Goal: Task Accomplishment & Management: Use online tool/utility

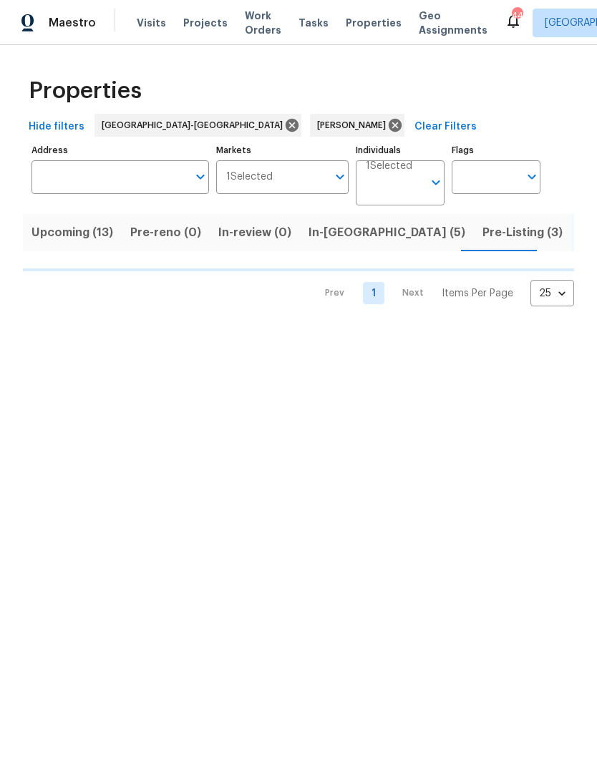
click at [87, 238] on span "Upcoming (13)" at bounding box center [72, 233] width 82 height 20
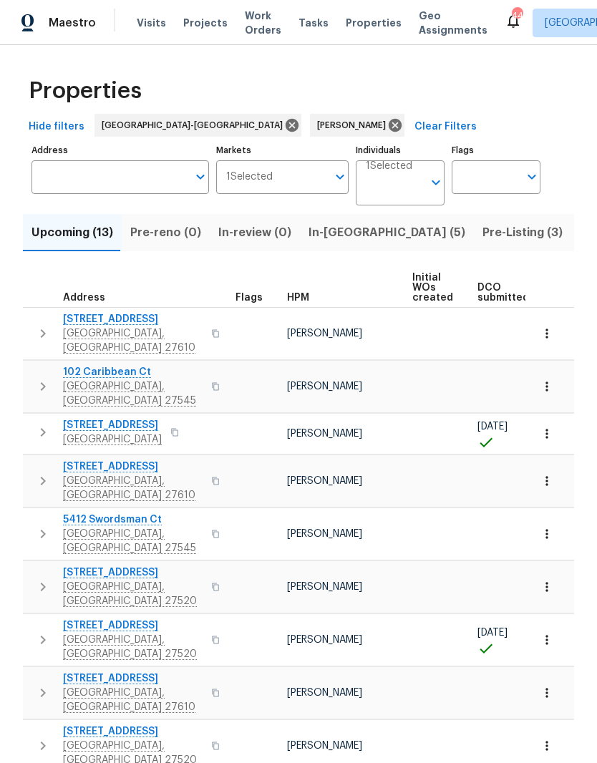
click at [482, 238] on span "Pre-Listing (3)" at bounding box center [522, 233] width 80 height 20
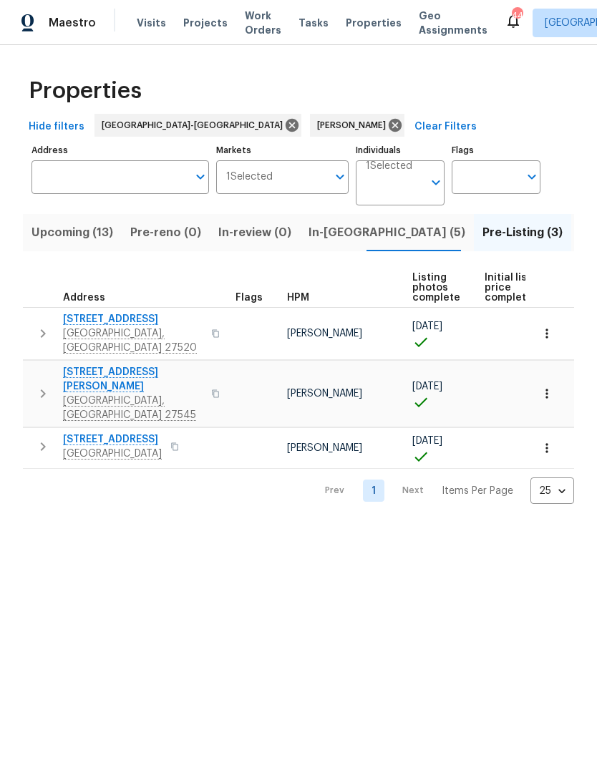
click at [111, 317] on span "1021 Thornwood Ct" at bounding box center [133, 319] width 140 height 14
click at [102, 394] on span "Knightdale, NC 27545" at bounding box center [133, 408] width 140 height 29
click at [119, 447] on span "Clayton, NC 27527" at bounding box center [112, 454] width 99 height 14
click at [77, 243] on span "Upcoming (13)" at bounding box center [72, 233] width 82 height 20
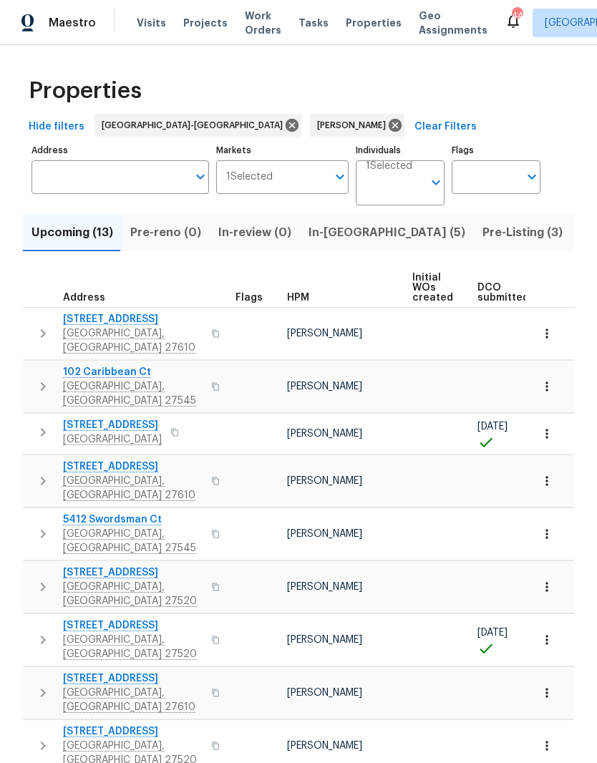
click at [90, 633] on span "Clayton, NC 27520" at bounding box center [133, 647] width 140 height 29
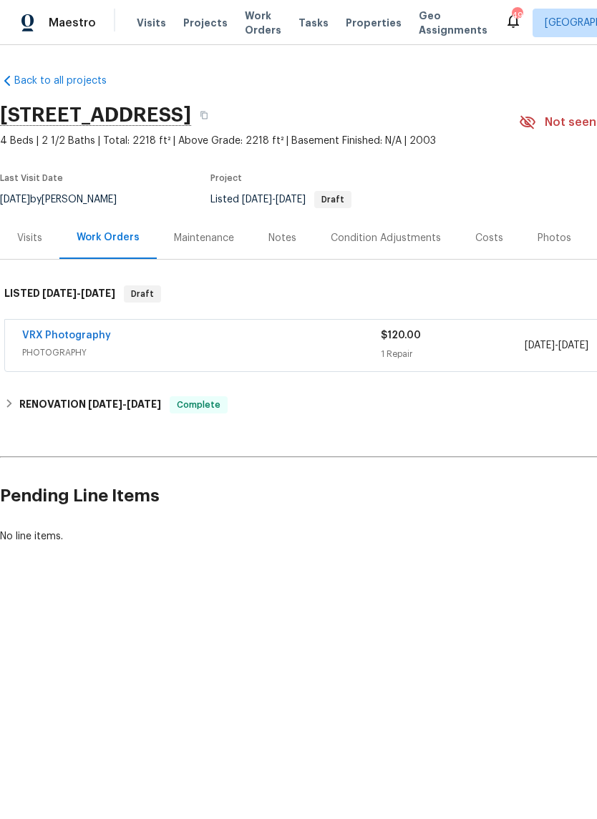
click at [545, 250] on div "Photos" at bounding box center [554, 238] width 68 height 42
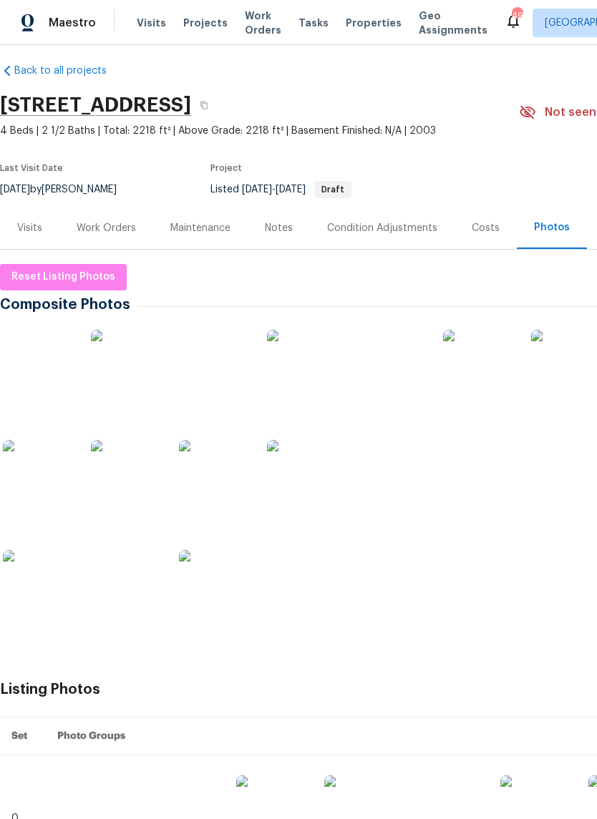
scroll to position [11, 0]
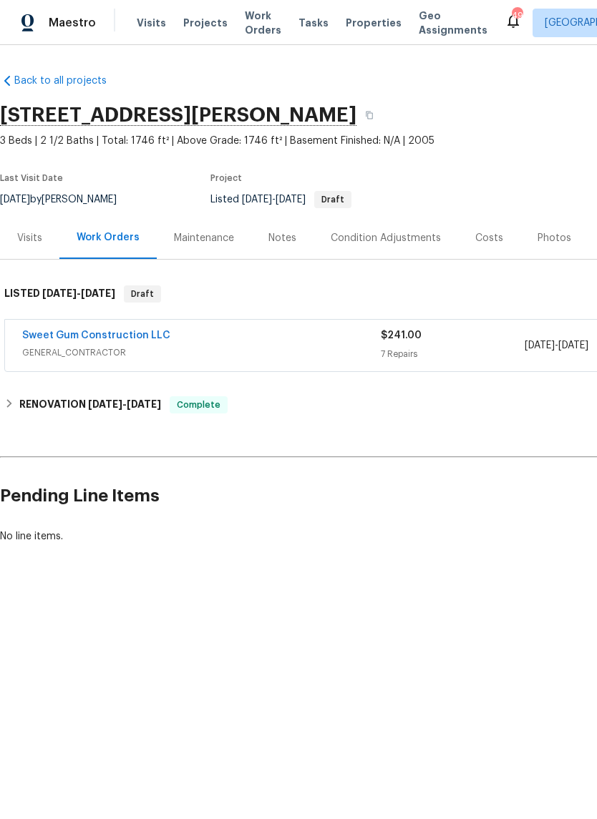
click at [551, 235] on div "Photos" at bounding box center [554, 238] width 34 height 14
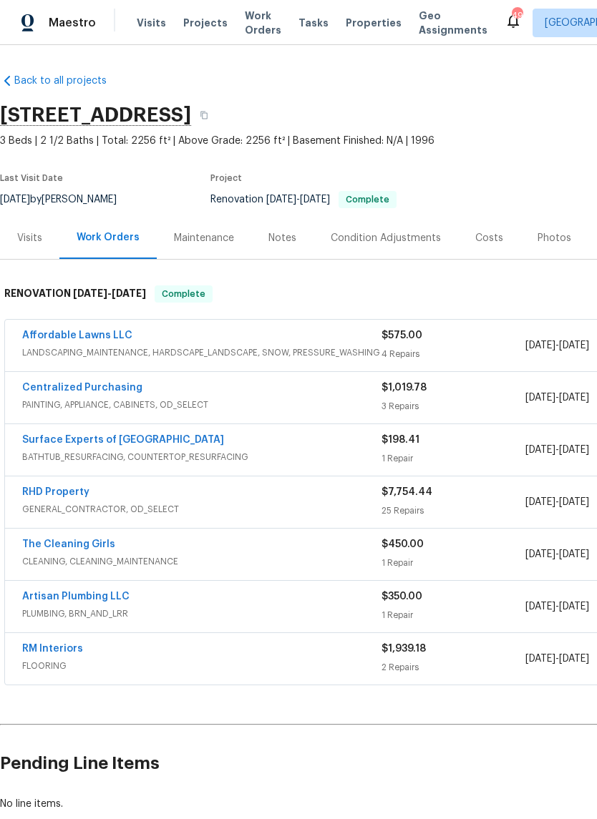
click at [560, 244] on div "Photos" at bounding box center [554, 238] width 34 height 14
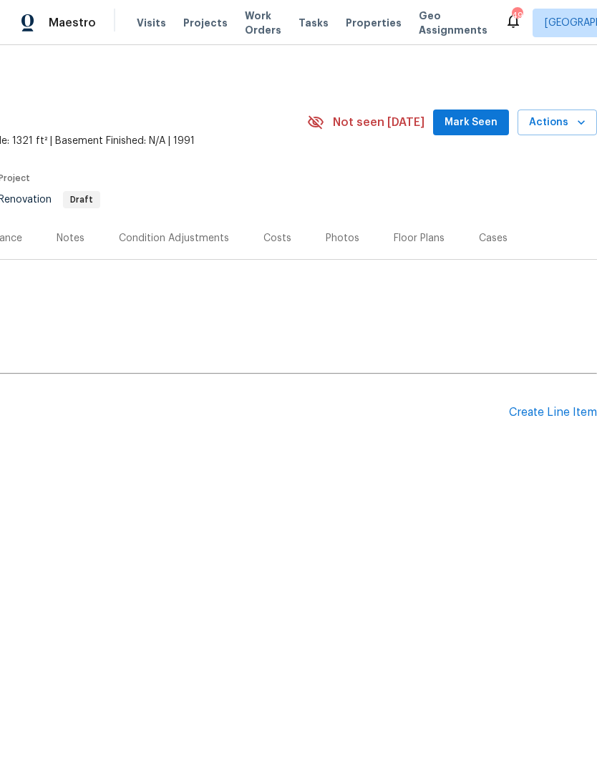
scroll to position [0, 212]
click at [563, 411] on div "Create Line Item" at bounding box center [553, 413] width 88 height 14
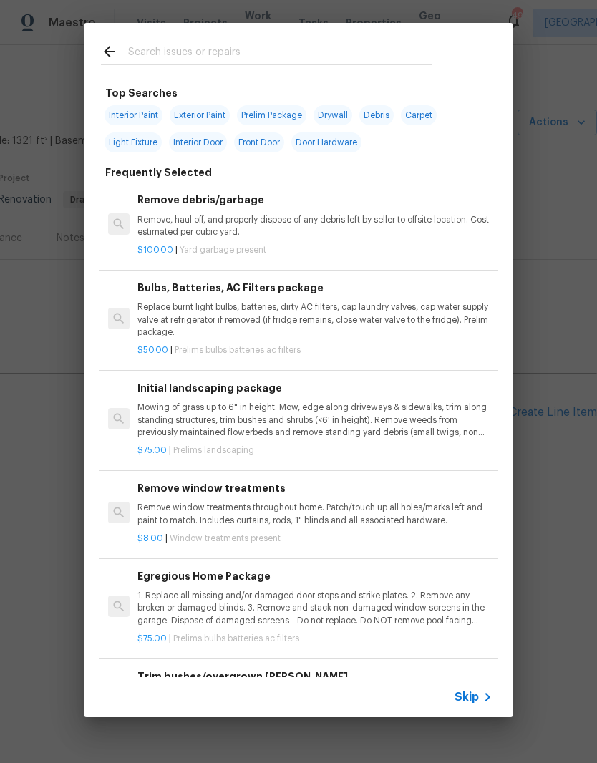
click at [301, 51] on input "text" at bounding box center [279, 53] width 303 height 21
type input "Stpp"
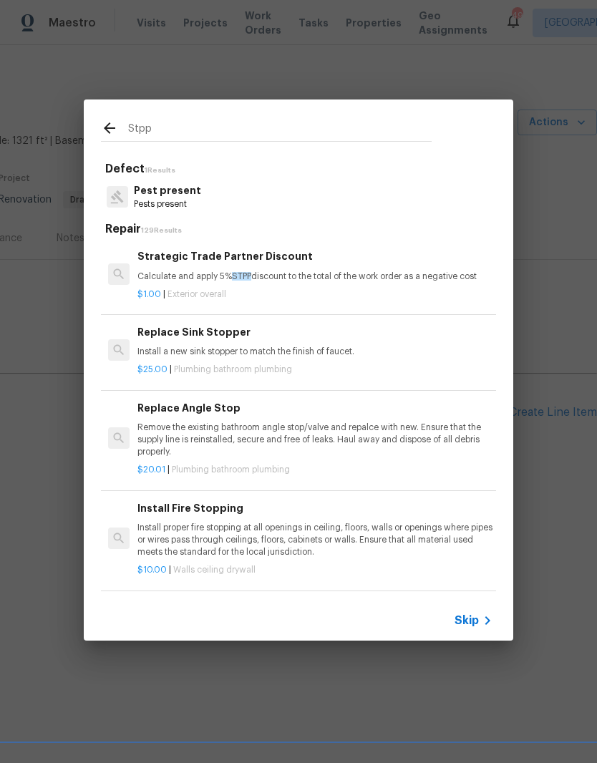
click at [321, 285] on div "$1.00 | Exterior overall" at bounding box center [314, 292] width 355 height 18
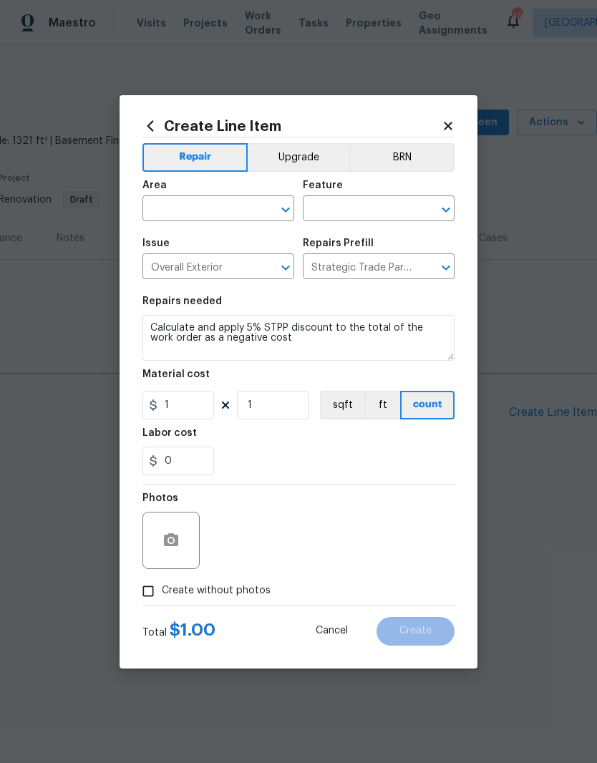
click at [228, 216] on input "text" at bounding box center [198, 210] width 112 height 22
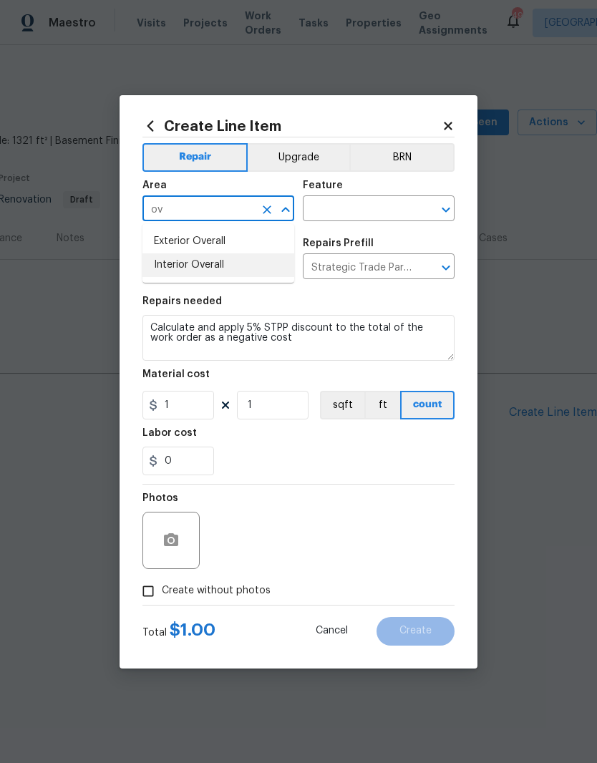
click at [258, 273] on li "Interior Overall" at bounding box center [218, 265] width 152 height 24
type input "Interior Overall"
click at [401, 201] on input "text" at bounding box center [359, 210] width 112 height 22
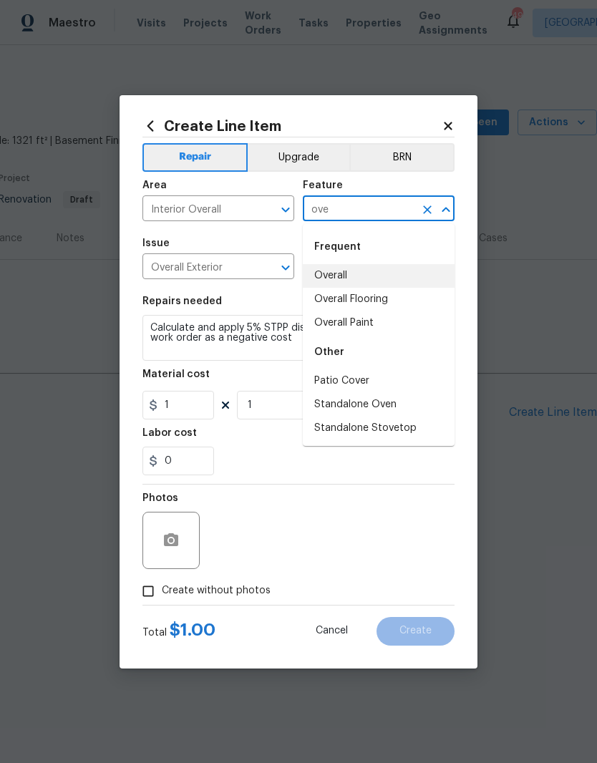
click at [412, 273] on li "Overall" at bounding box center [379, 276] width 152 height 24
type input "Overall"
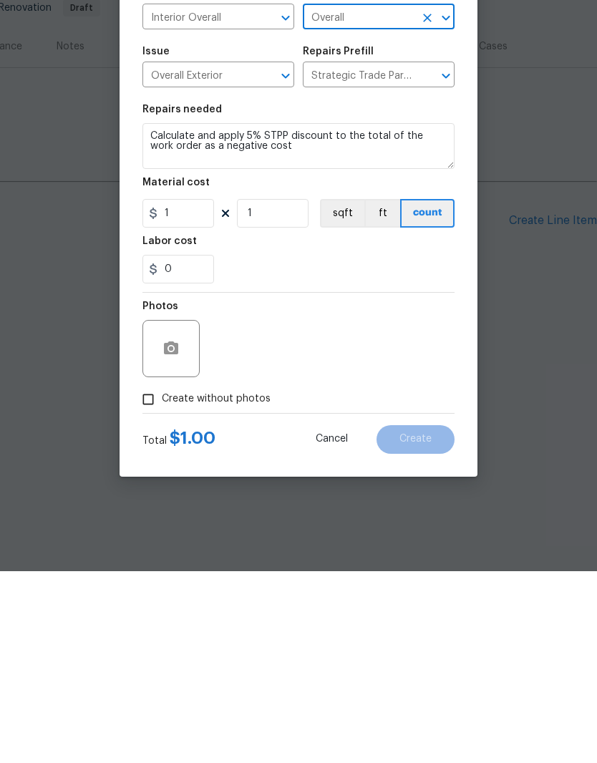
click at [249, 583] on span "Create without photos" at bounding box center [216, 590] width 109 height 15
click at [162, 578] on input "Create without photos" at bounding box center [148, 591] width 27 height 27
checkbox input "true"
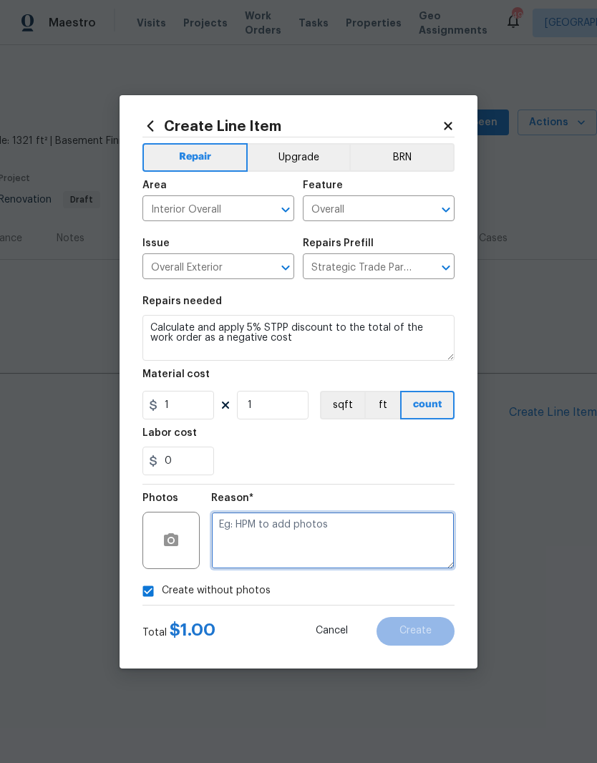
click at [414, 542] on textarea at bounding box center [332, 540] width 243 height 57
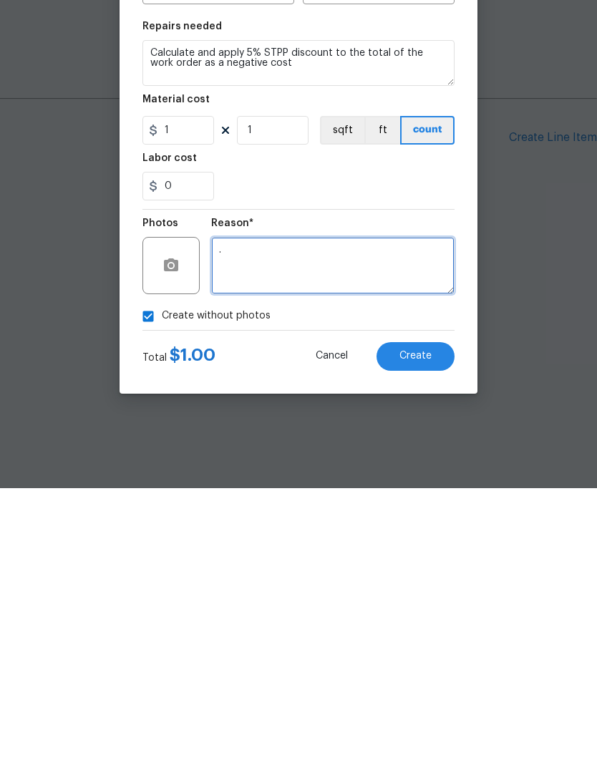
type textarea "."
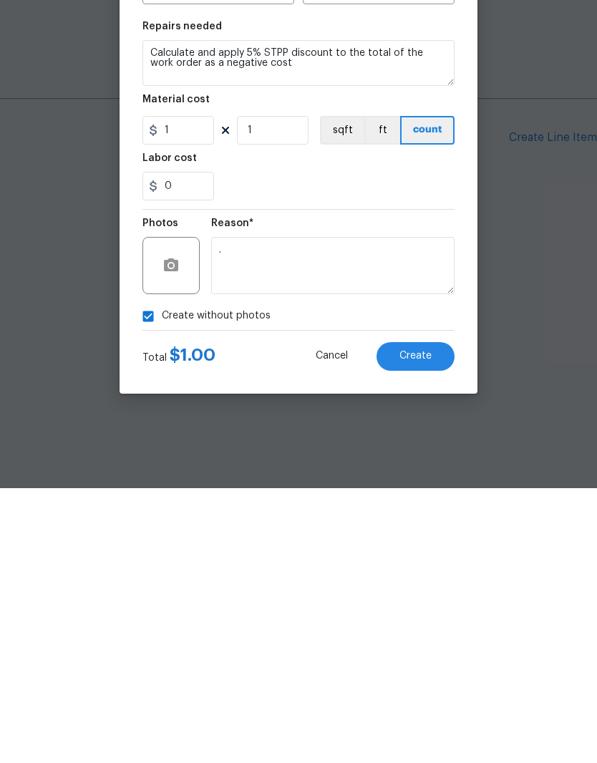
click at [431, 617] on button "Create" at bounding box center [415, 631] width 78 height 29
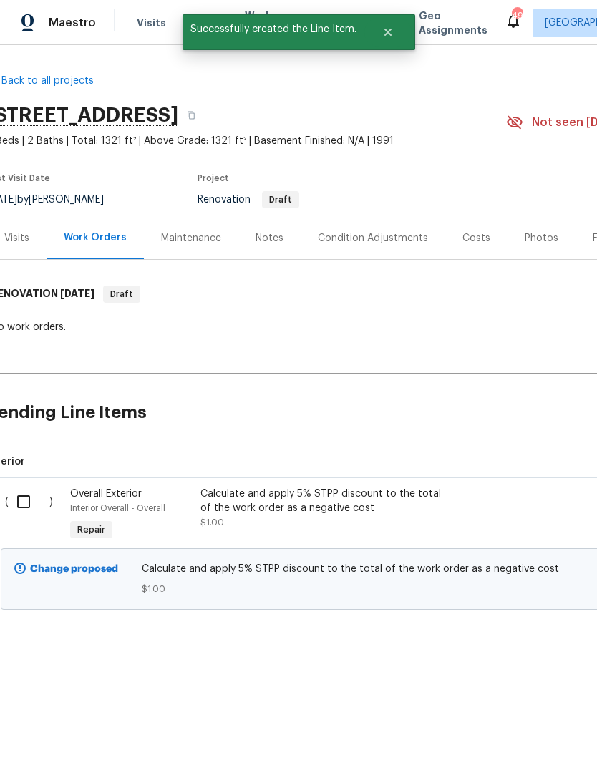
scroll to position [0, 16]
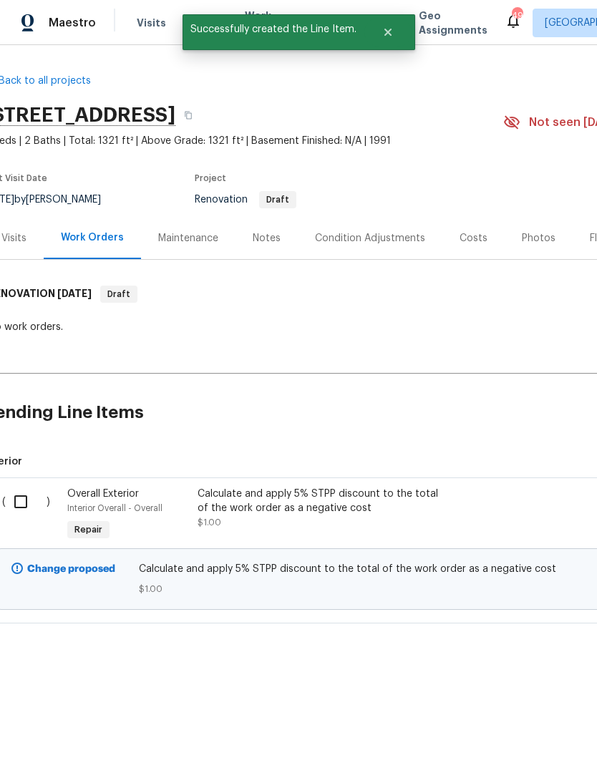
click at [271, 250] on div "Notes" at bounding box center [266, 238] width 62 height 42
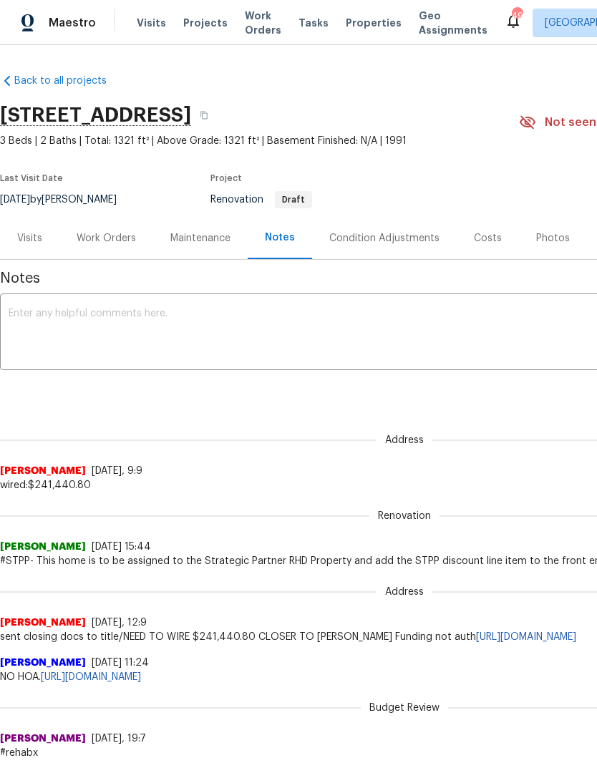
click at [116, 231] on div "Work Orders" at bounding box center [106, 238] width 59 height 14
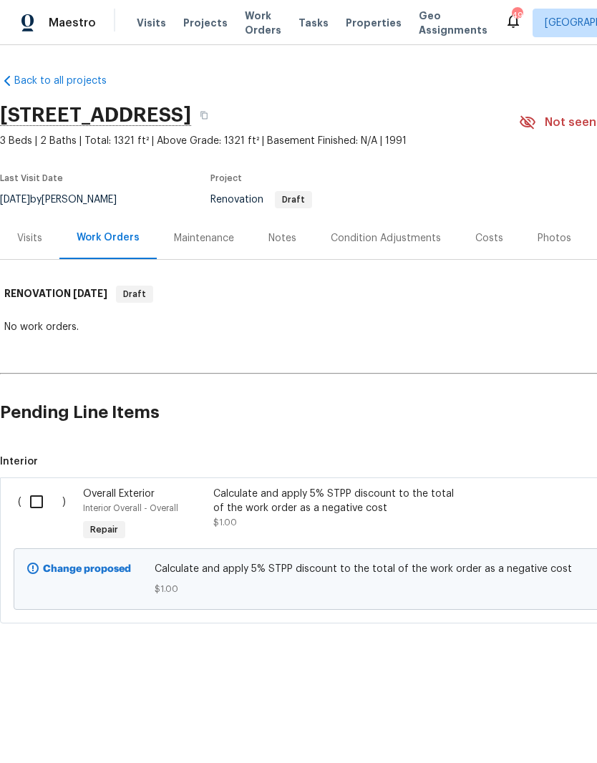
click at [47, 501] on input "checkbox" at bounding box center [41, 502] width 41 height 30
checkbox input "true"
click at [292, 223] on div "Notes" at bounding box center [282, 238] width 62 height 42
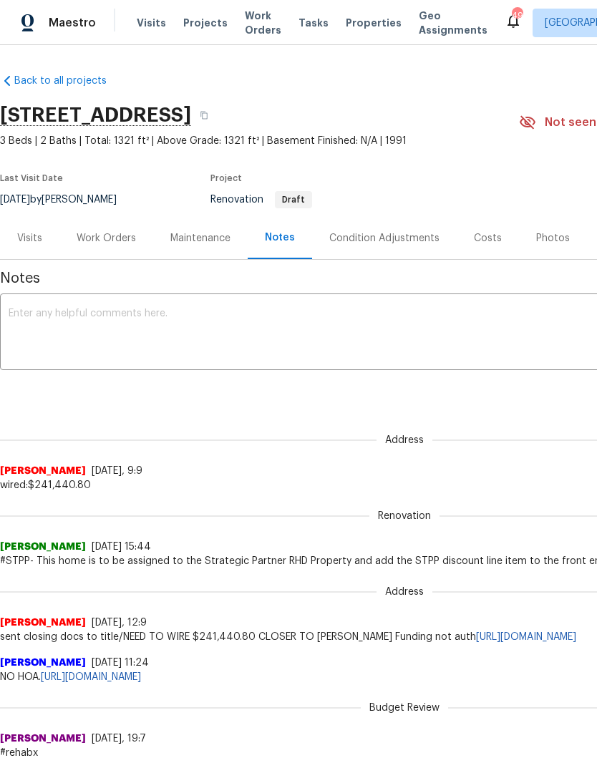
click at [35, 234] on div "Visits" at bounding box center [29, 238] width 25 height 14
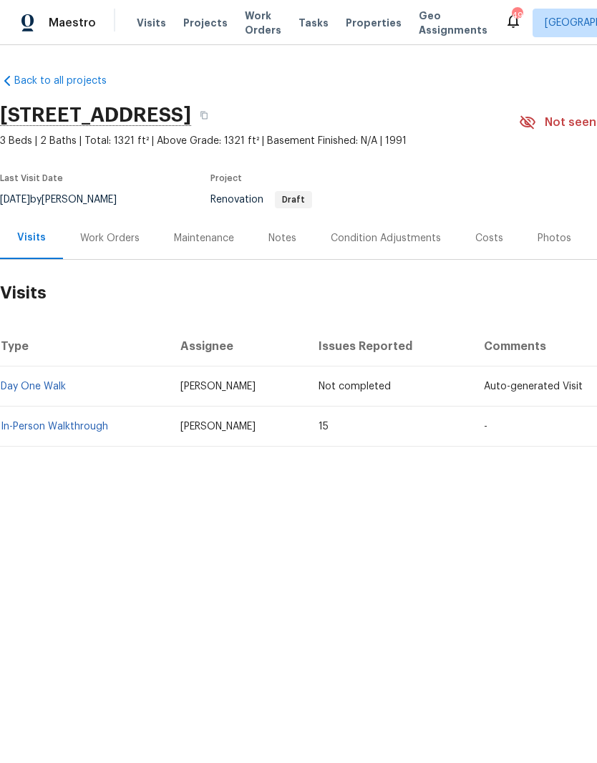
click at [117, 237] on div "Work Orders" at bounding box center [109, 238] width 59 height 14
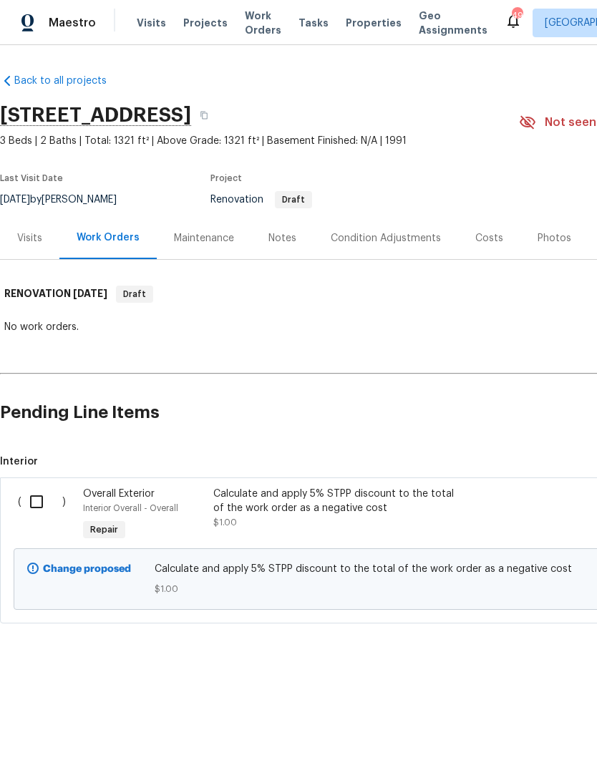
click at [51, 503] on input "checkbox" at bounding box center [41, 502] width 41 height 30
checkbox input "true"
click at [540, 738] on button "Create Work Order" at bounding box center [515, 727] width 118 height 26
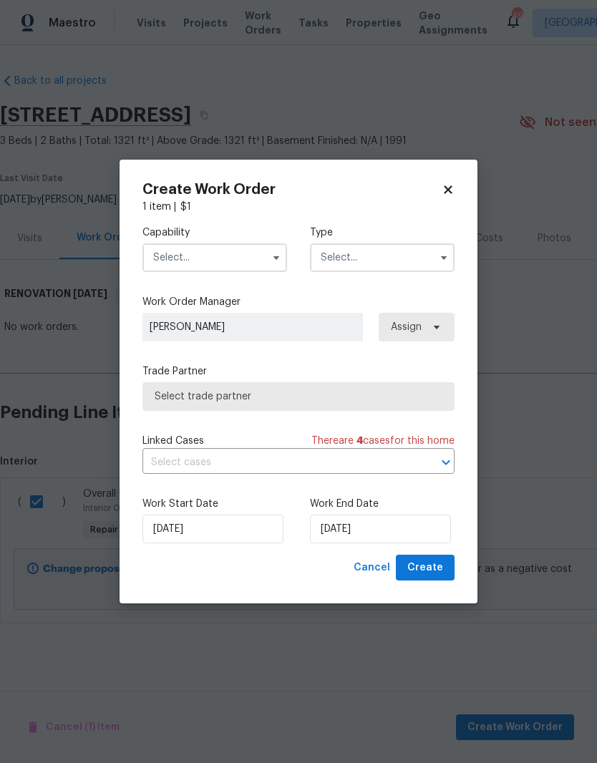
click at [191, 250] on input "text" at bounding box center [214, 257] width 145 height 29
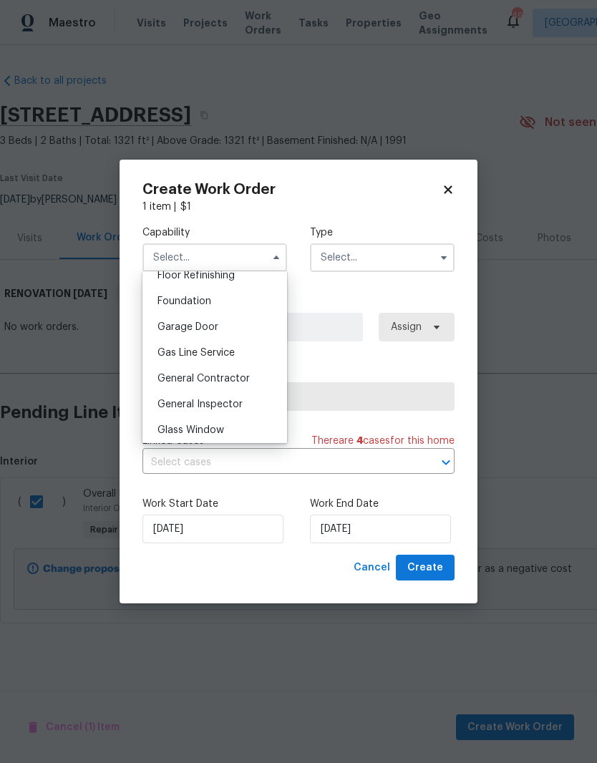
scroll to position [601, 0]
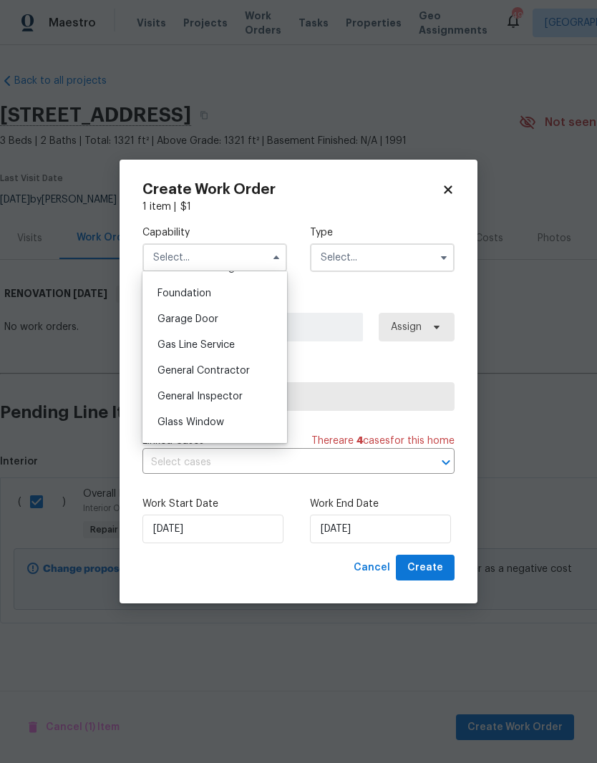
click at [266, 369] on div "General Contractor" at bounding box center [214, 371] width 137 height 26
type input "General Contractor"
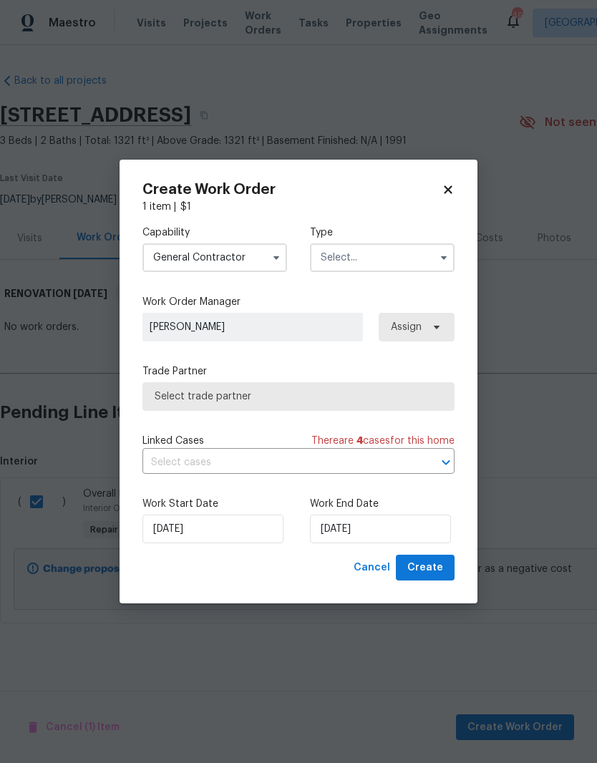
click at [429, 262] on input "text" at bounding box center [382, 257] width 145 height 29
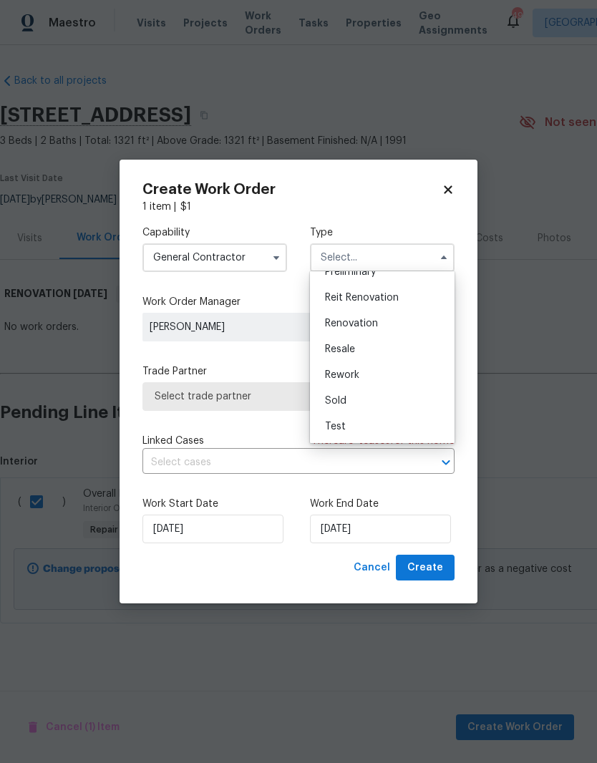
scroll to position [325, 0]
click at [419, 323] on div "Renovation" at bounding box center [381, 324] width 137 height 26
type input "Renovation"
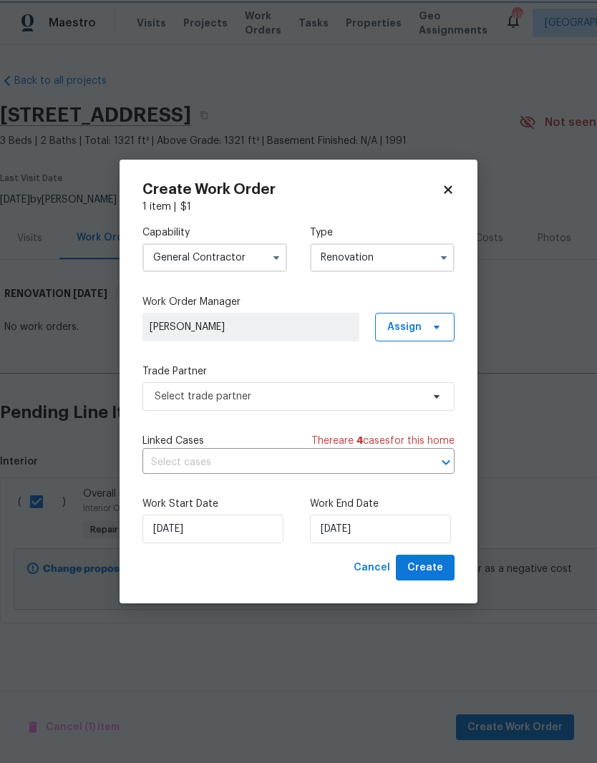
scroll to position [0, 0]
click at [238, 542] on input "[DATE]" at bounding box center [212, 529] width 141 height 29
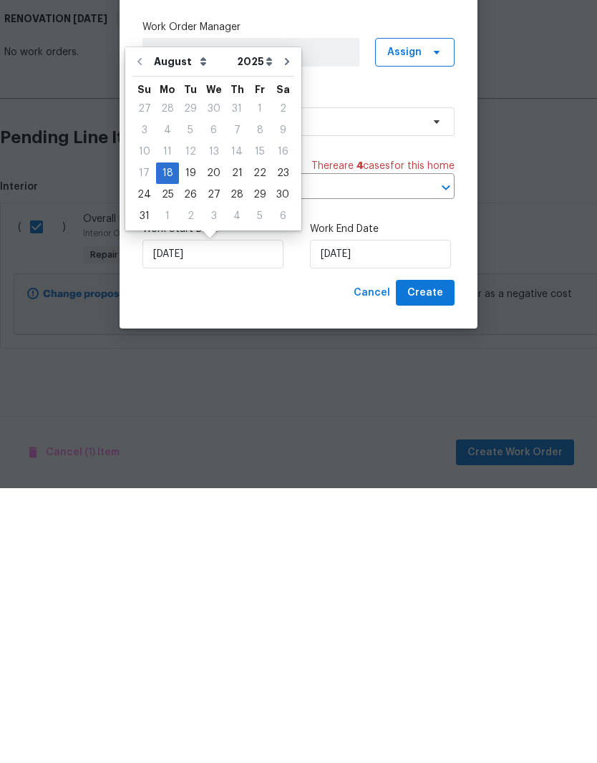
click at [326, 308] on div "Create Work Order 1 item | $ 1 Capability General [DEMOGRAPHIC_DATA] Type Renov…" at bounding box center [299, 382] width 358 height 444
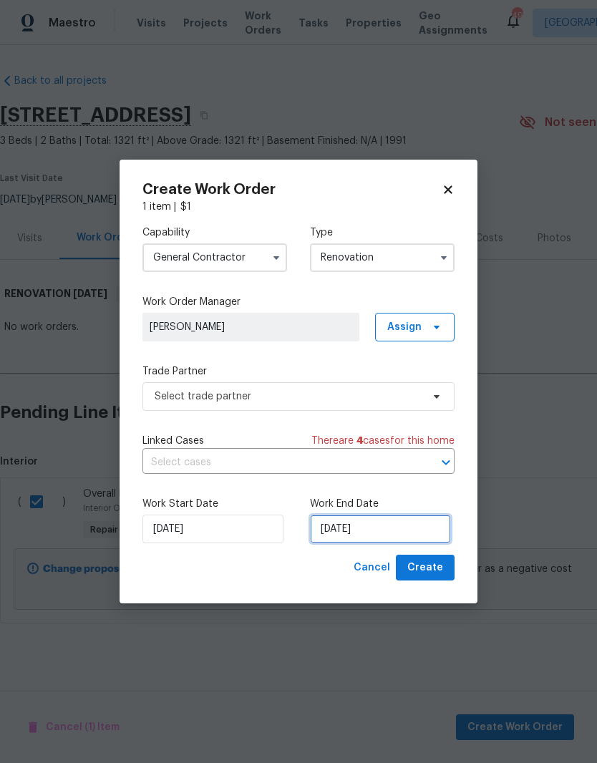
click at [401, 522] on input "[DATE]" at bounding box center [380, 529] width 141 height 29
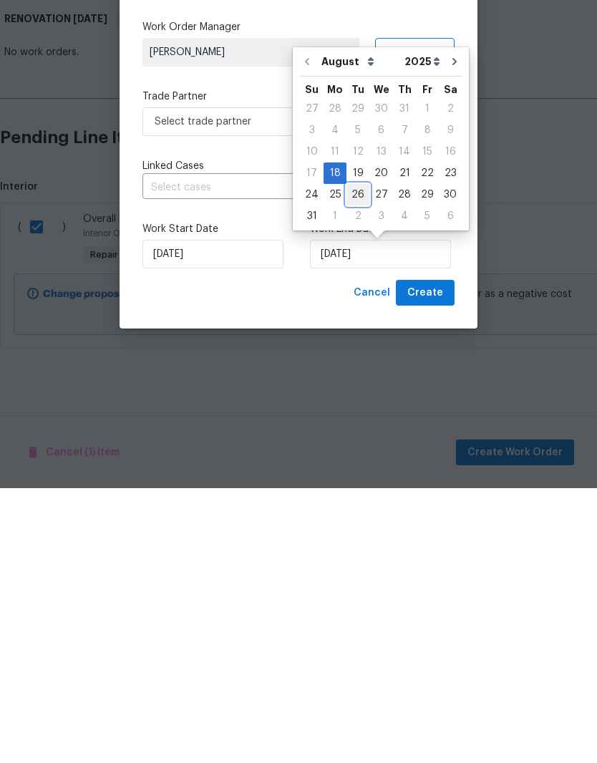
click at [346, 459] on div "26" at bounding box center [357, 469] width 23 height 20
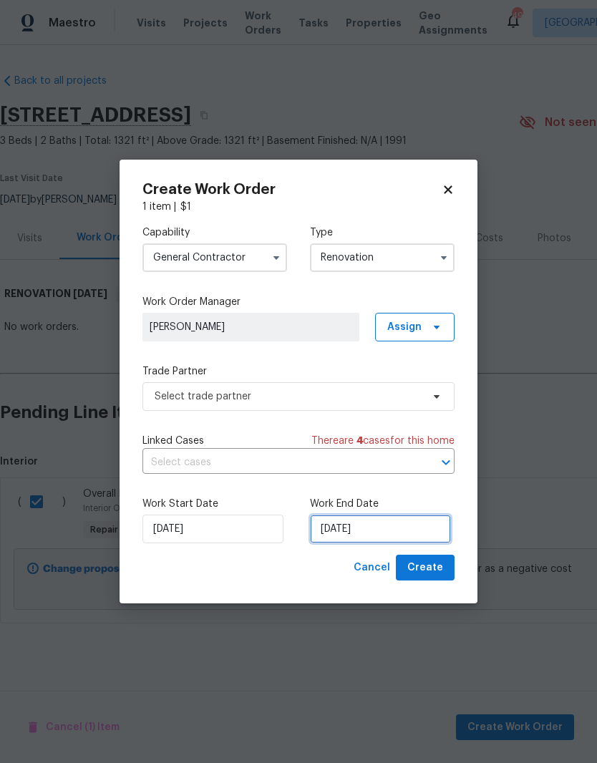
click at [406, 527] on input "[DATE]" at bounding box center [380, 529] width 141 height 29
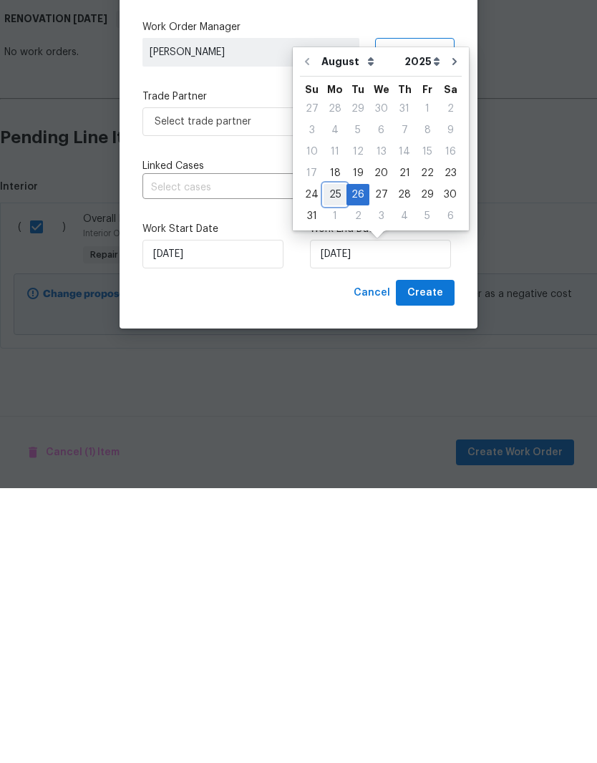
click at [336, 459] on div "25" at bounding box center [334, 469] width 23 height 20
type input "[DATE]"
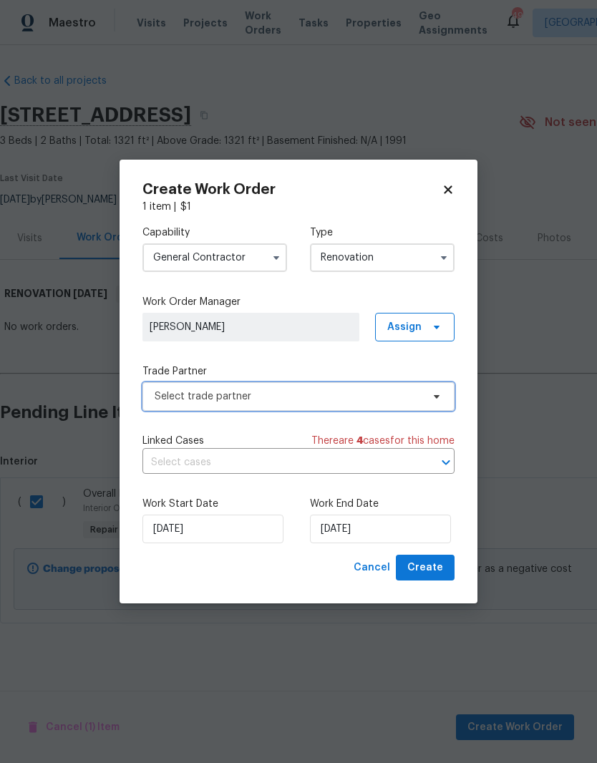
click at [396, 399] on span "Select trade partner" at bounding box center [288, 396] width 267 height 14
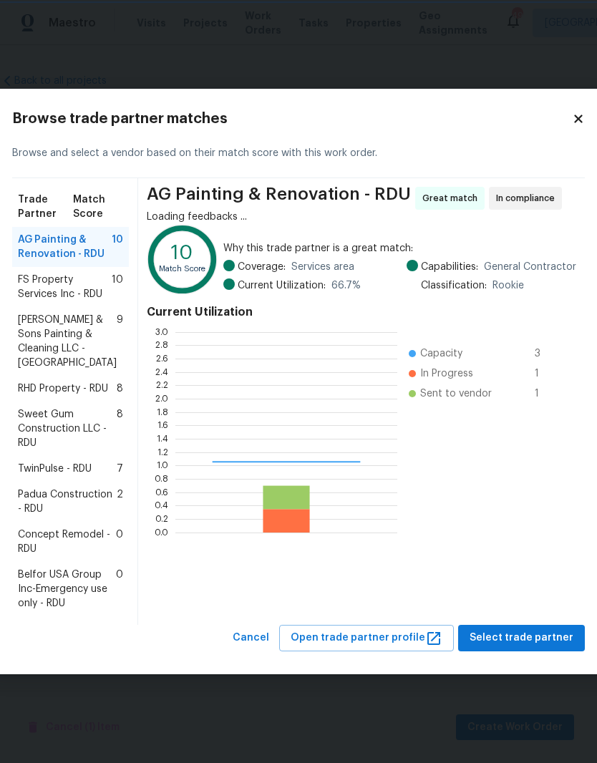
scroll to position [200, 222]
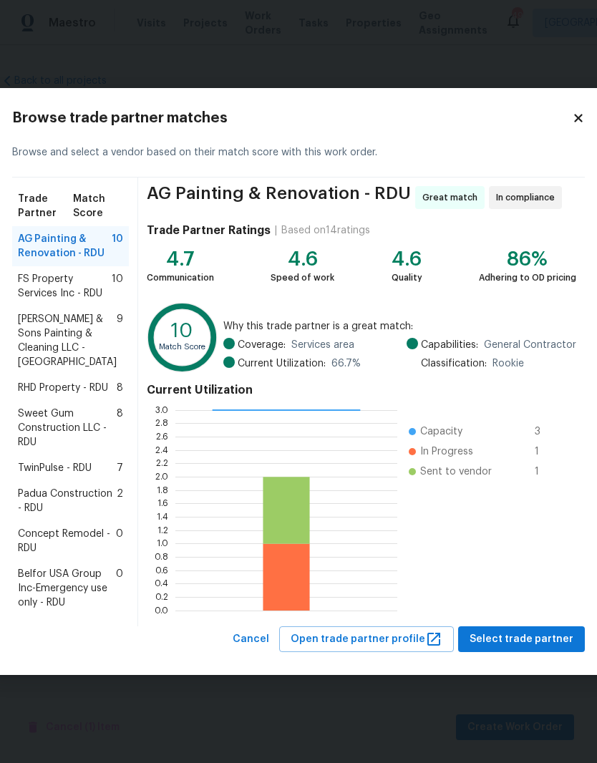
click at [72, 395] on span "RHD Property - RDU" at bounding box center [63, 388] width 90 height 14
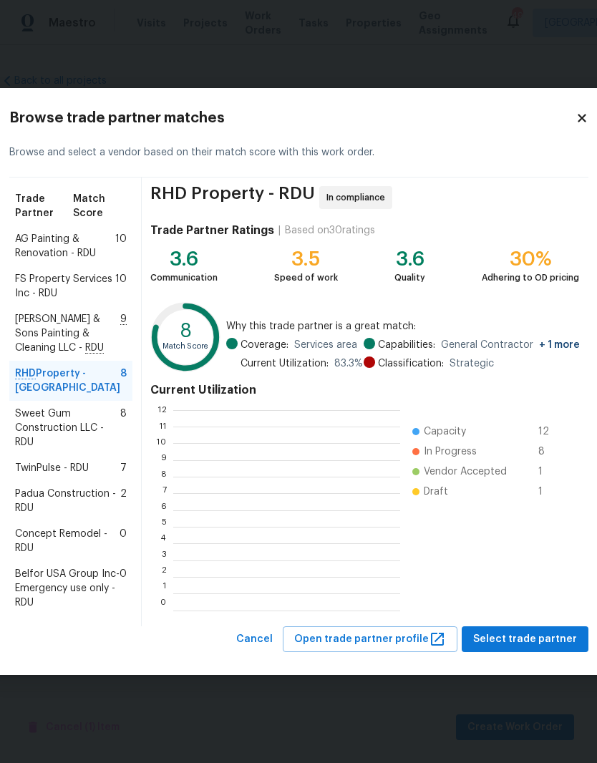
scroll to position [200, 227]
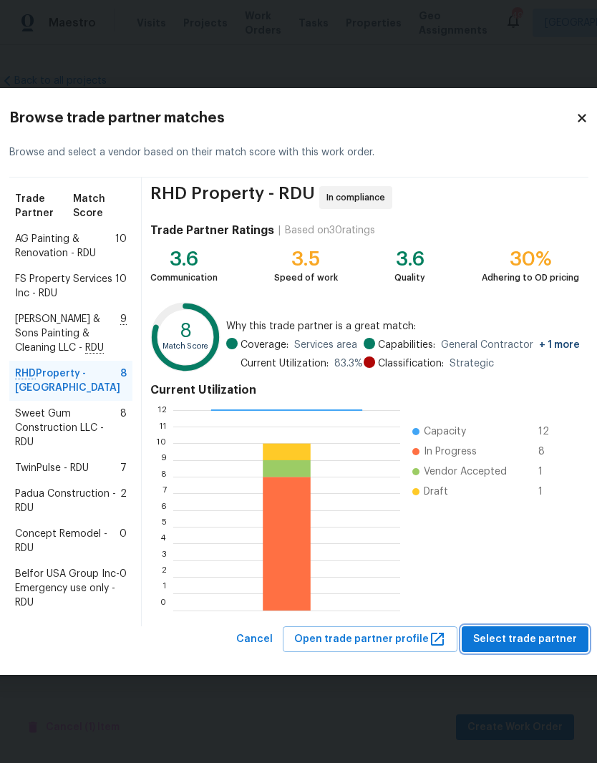
click at [525, 648] on span "Select trade partner" at bounding box center [525, 640] width 104 height 18
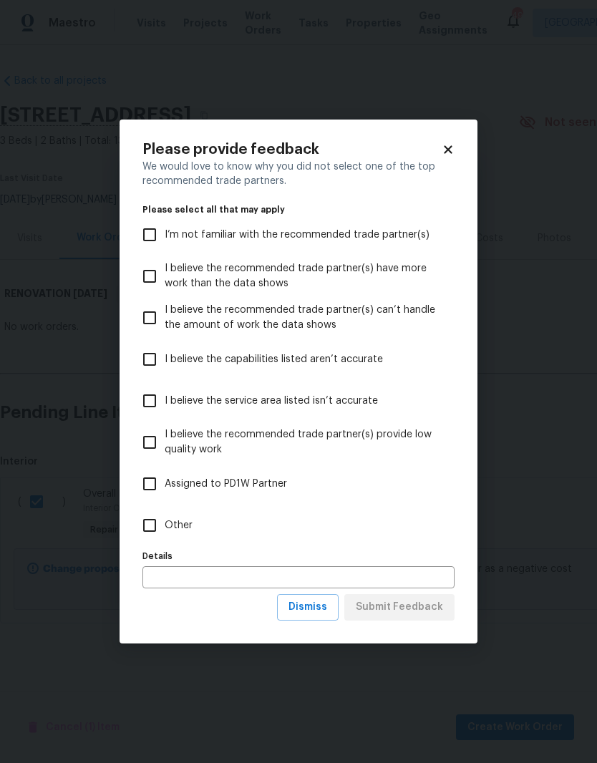
click at [258, 490] on span "Assigned to PD1W Partner" at bounding box center [226, 484] width 122 height 15
click at [165, 490] on input "Assigned to PD1W Partner" at bounding box center [150, 484] width 30 height 30
checkbox input "true"
click at [429, 620] on button "Submit Feedback" at bounding box center [399, 607] width 110 height 26
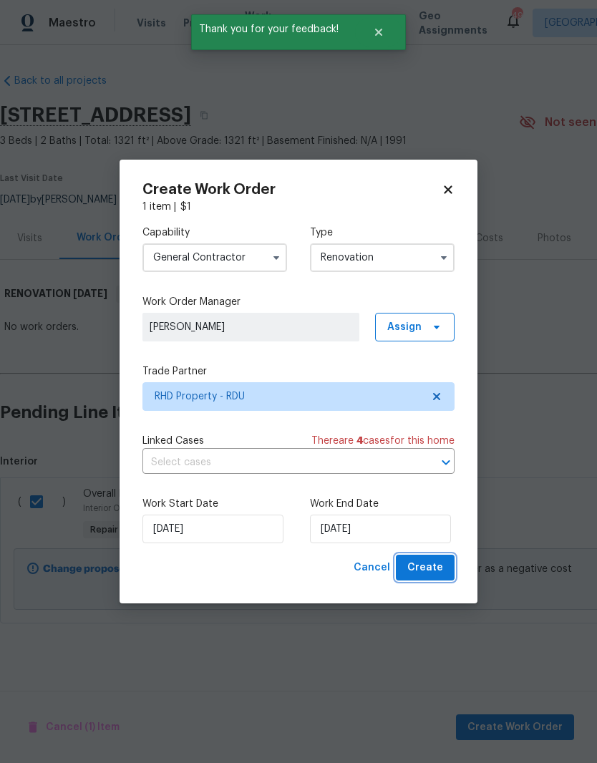
click at [441, 576] on span "Create" at bounding box center [425, 568] width 36 height 18
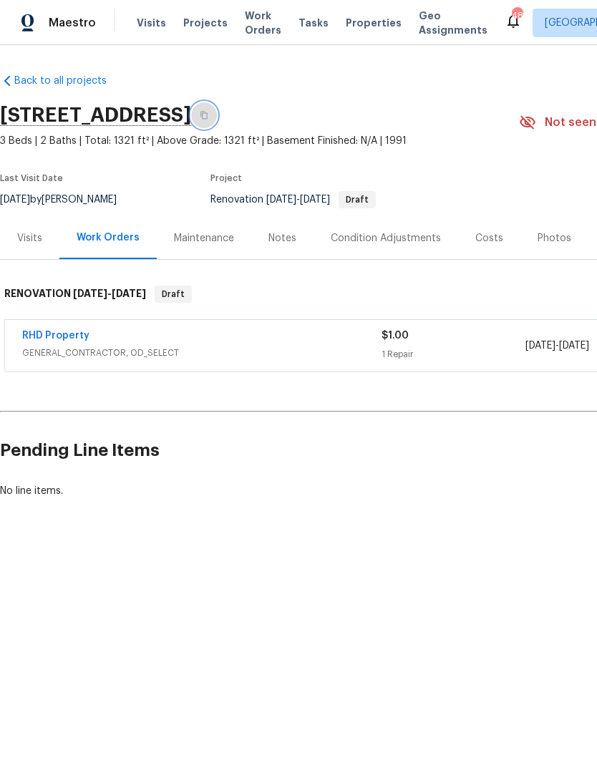
click at [217, 120] on button "button" at bounding box center [204, 115] width 26 height 26
